Goal: Check status: Check status

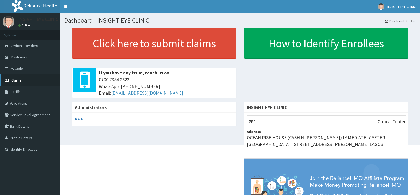
drag, startPoint x: 0, startPoint y: 0, endPoint x: 14, endPoint y: 80, distance: 81.1
click at [14, 80] on span "Claims" at bounding box center [16, 80] width 10 height 5
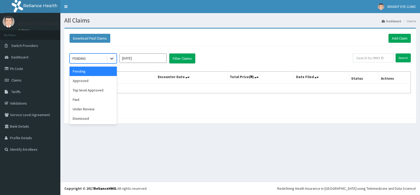
click at [114, 60] on icon at bounding box center [111, 58] width 5 height 5
click at [89, 99] on div "Paid" at bounding box center [93, 99] width 47 height 9
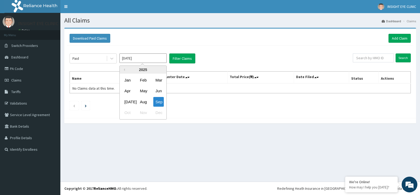
click at [157, 60] on input "Sep 2025" at bounding box center [143, 58] width 47 height 9
click at [159, 92] on div "Jun" at bounding box center [158, 91] width 11 height 10
type input "Jun 2025"
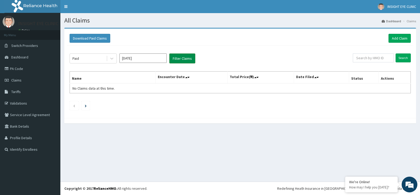
click at [186, 58] on button "Filter Claims" at bounding box center [182, 59] width 26 height 10
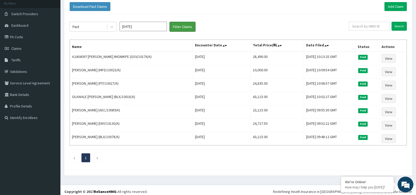
scroll to position [32, 0]
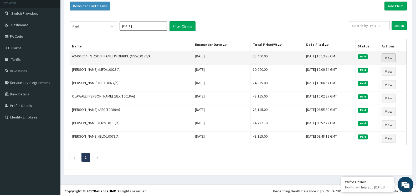
click at [394, 59] on link "View" at bounding box center [388, 58] width 14 height 9
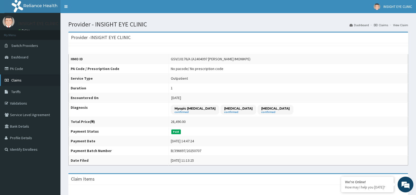
click at [13, 82] on span "Claims" at bounding box center [16, 80] width 10 height 5
click at [17, 80] on span "Claims" at bounding box center [16, 80] width 10 height 5
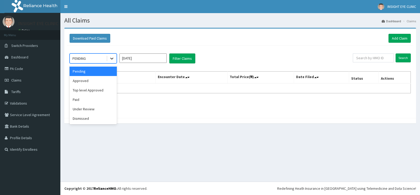
click at [110, 59] on icon at bounding box center [111, 58] width 5 height 5
click at [84, 100] on div "Paid" at bounding box center [93, 99] width 47 height 9
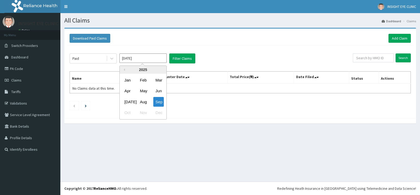
click at [159, 60] on input "Sep 2025" at bounding box center [143, 58] width 47 height 9
click at [128, 104] on div "Jul" at bounding box center [127, 102] width 11 height 10
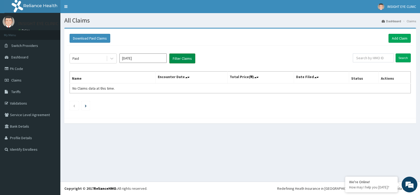
click at [186, 58] on button "Filter Claims" at bounding box center [182, 59] width 26 height 10
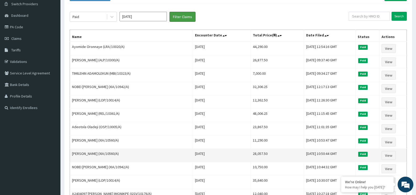
scroll to position [24, 0]
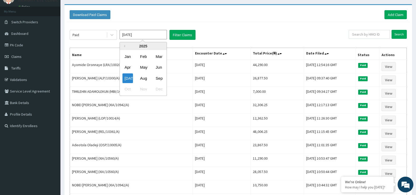
click at [138, 34] on input "Jul 2025" at bounding box center [143, 34] width 47 height 9
click at [159, 68] on div "Jun" at bounding box center [158, 68] width 11 height 10
type input "Jun 2025"
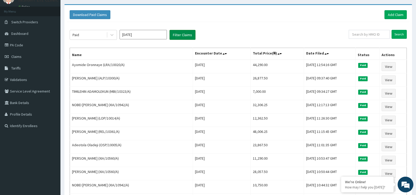
click at [186, 34] on button "Filter Claims" at bounding box center [182, 35] width 26 height 10
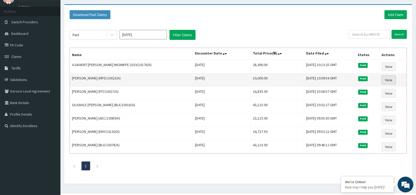
click at [391, 79] on link "View" at bounding box center [388, 80] width 14 height 9
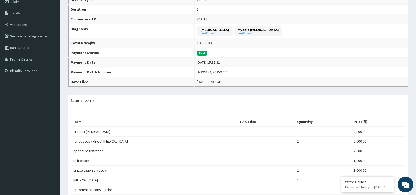
click at [182, 118] on th "Item" at bounding box center [154, 122] width 167 height 10
